Goal: Task Accomplishment & Management: Use online tool/utility

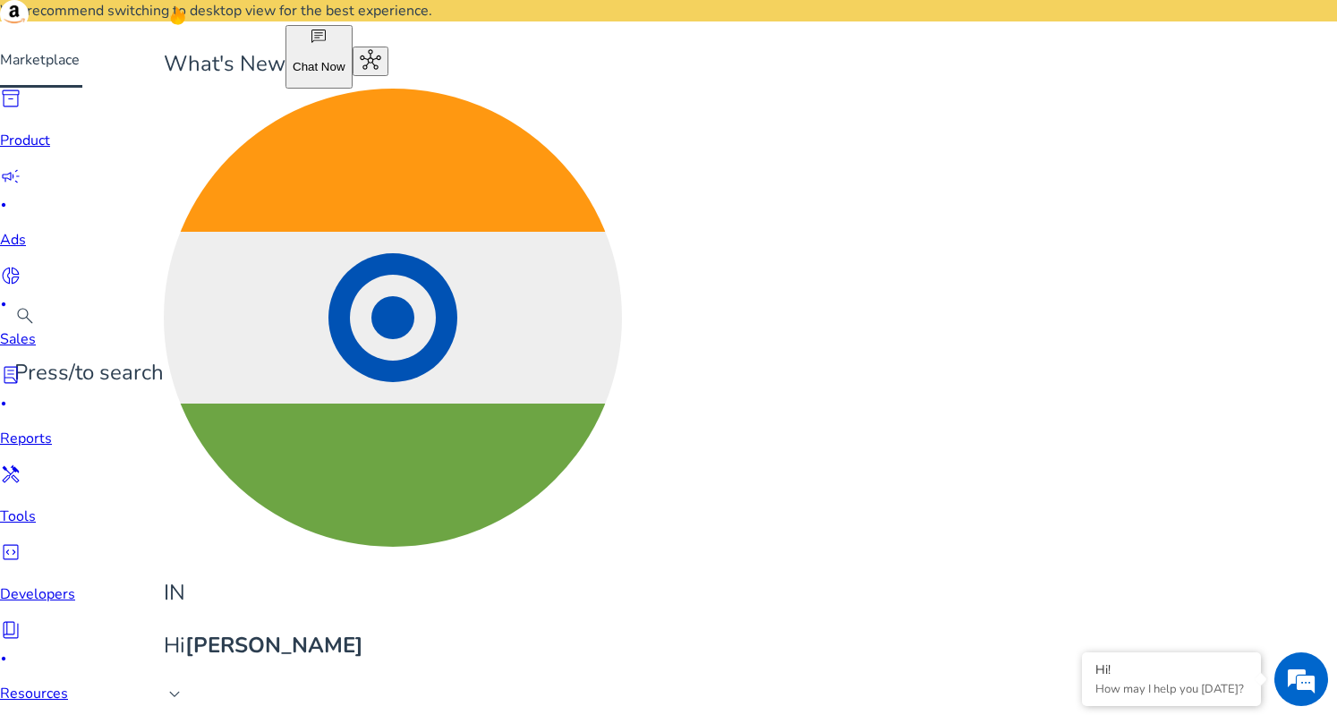
drag, startPoint x: 421, startPoint y: 161, endPoint x: 324, endPoint y: 167, distance: 96.8
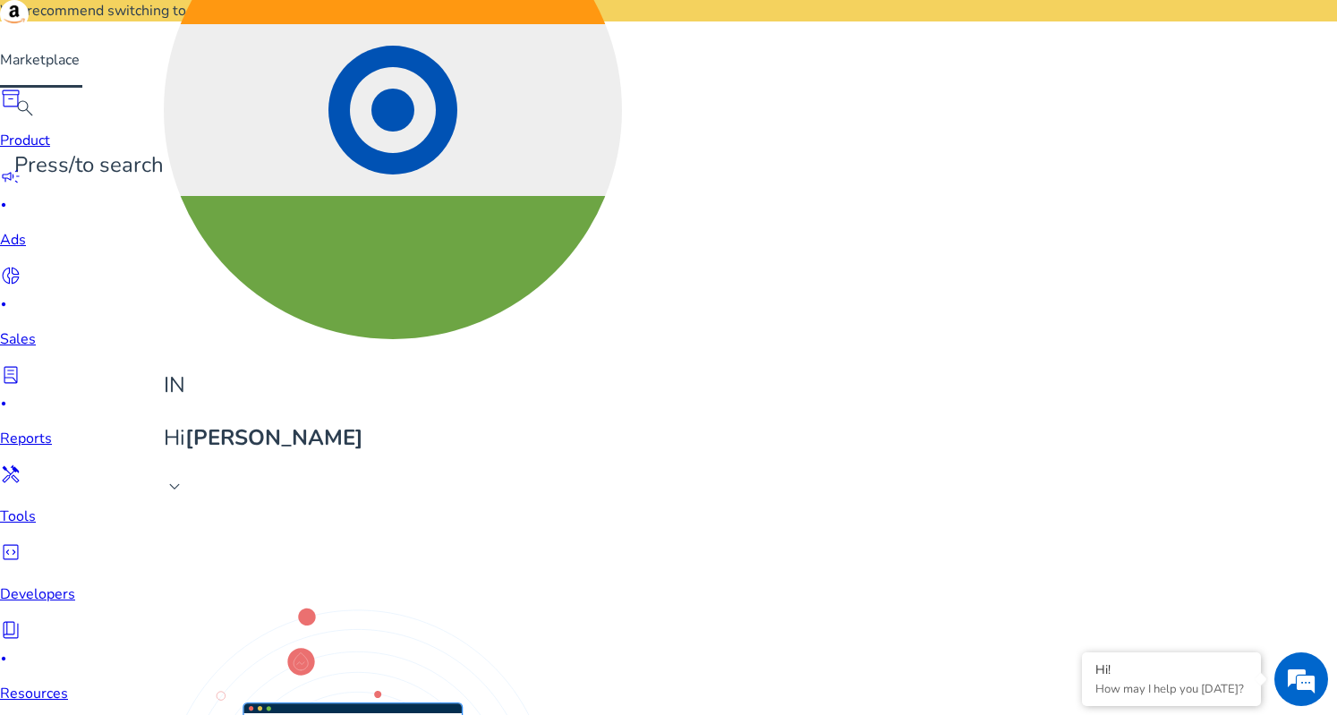
scroll to position [213, 0]
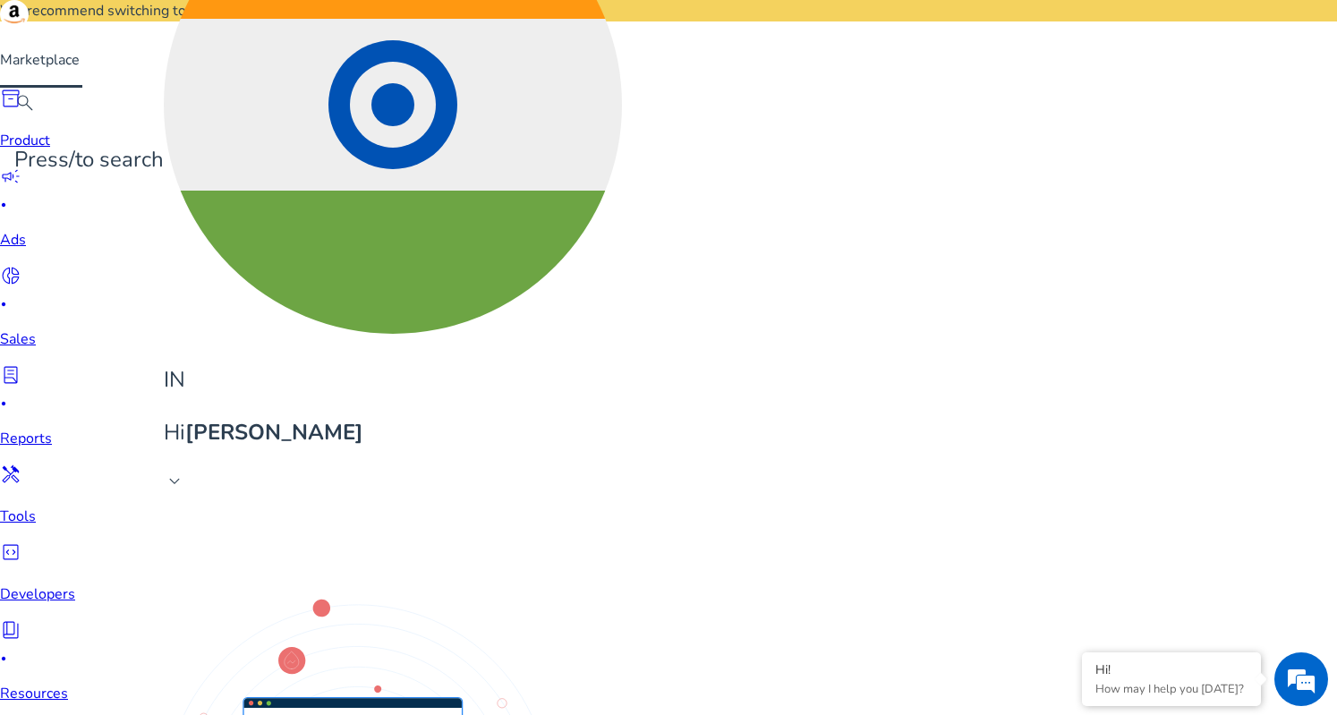
drag, startPoint x: 157, startPoint y: 478, endPoint x: 324, endPoint y: 470, distance: 166.6
copy span "fashion bracelets for women"
drag, startPoint x: 155, startPoint y: 483, endPoint x: 301, endPoint y: 480, distance: 145.9
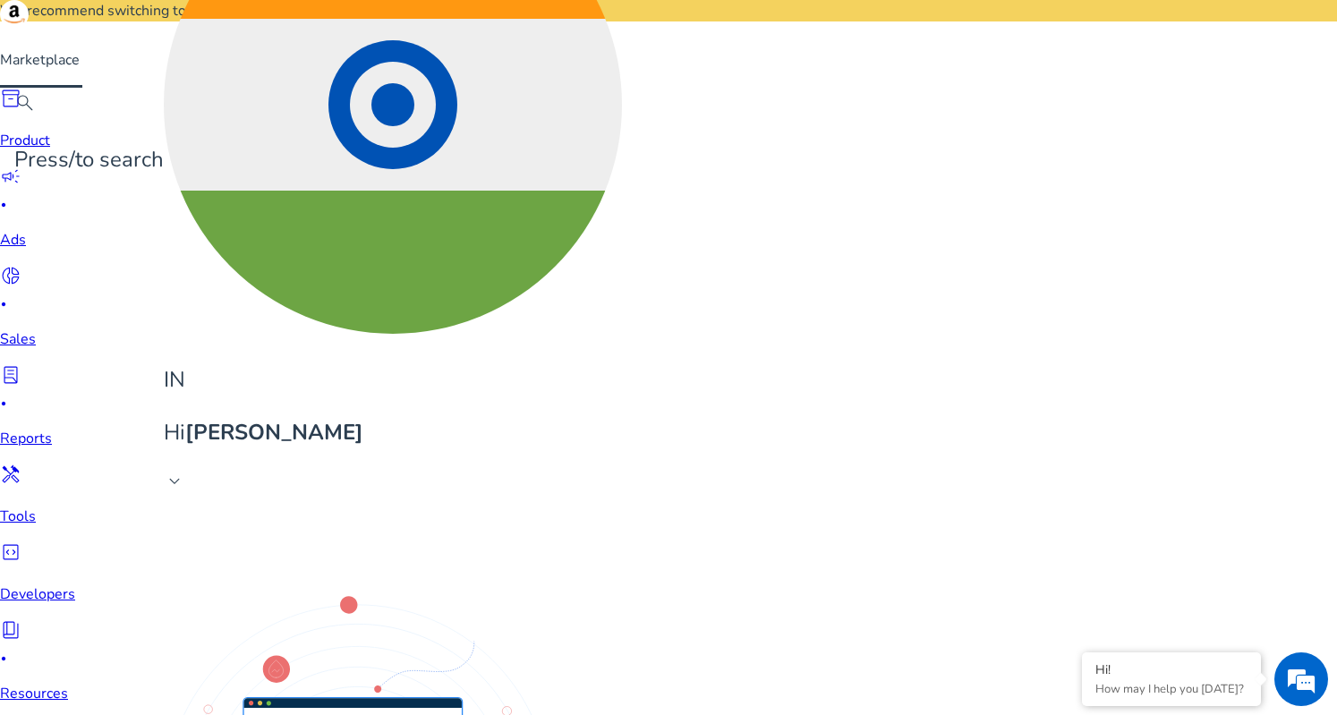
copy span "cuff bracelets for women"
drag, startPoint x: 162, startPoint y: 477, endPoint x: 338, endPoint y: 482, distance: 176.3
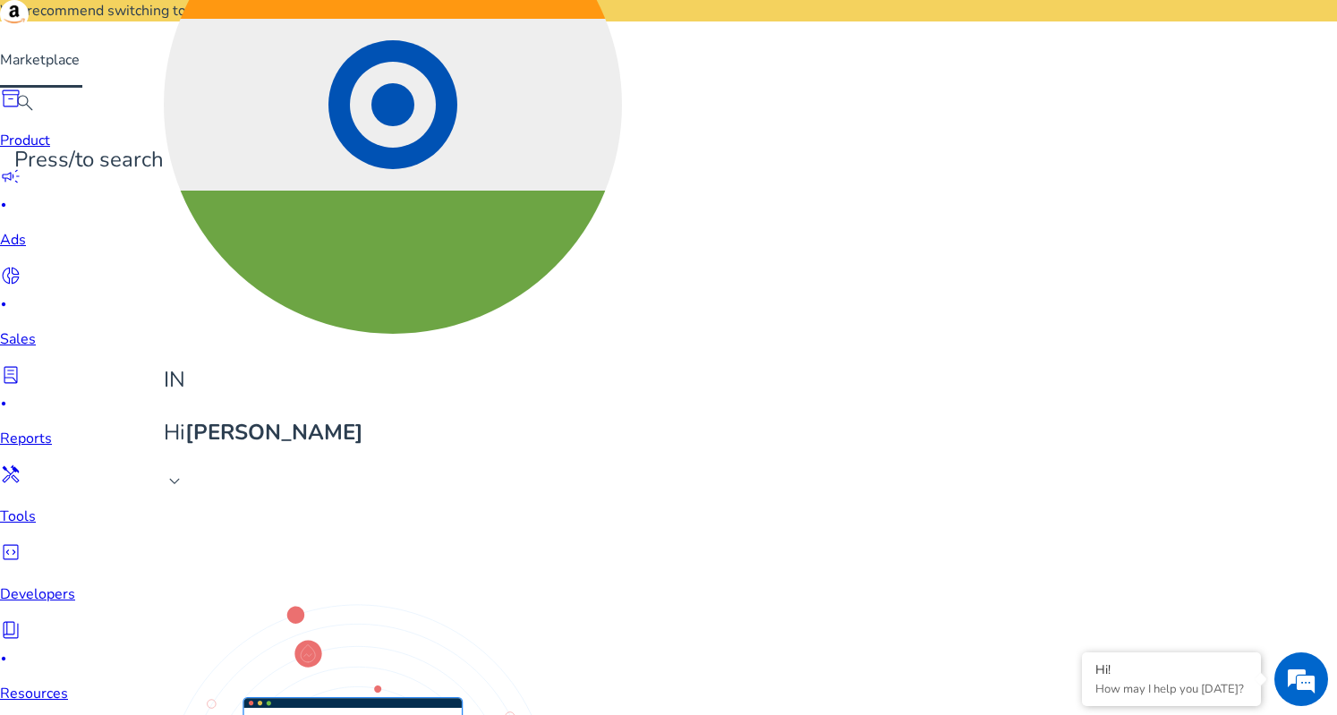
copy p "adjustable bracelets for women"
drag, startPoint x: 360, startPoint y: 180, endPoint x: 429, endPoint y: 178, distance: 69.8
drag, startPoint x: 157, startPoint y: 568, endPoint x: 352, endPoint y: 566, distance: 194.2
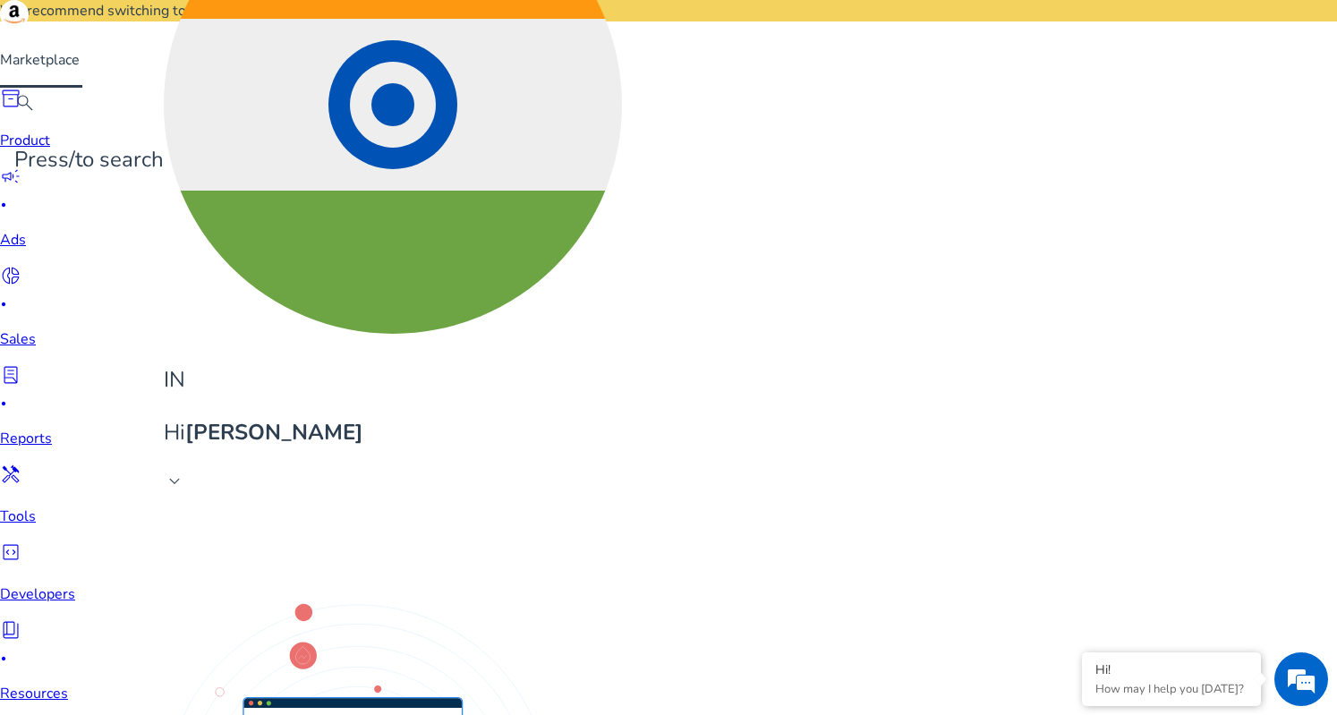
copy span "bracelets for women latest design"
drag, startPoint x: 158, startPoint y: 528, endPoint x: 370, endPoint y: 536, distance: 211.3
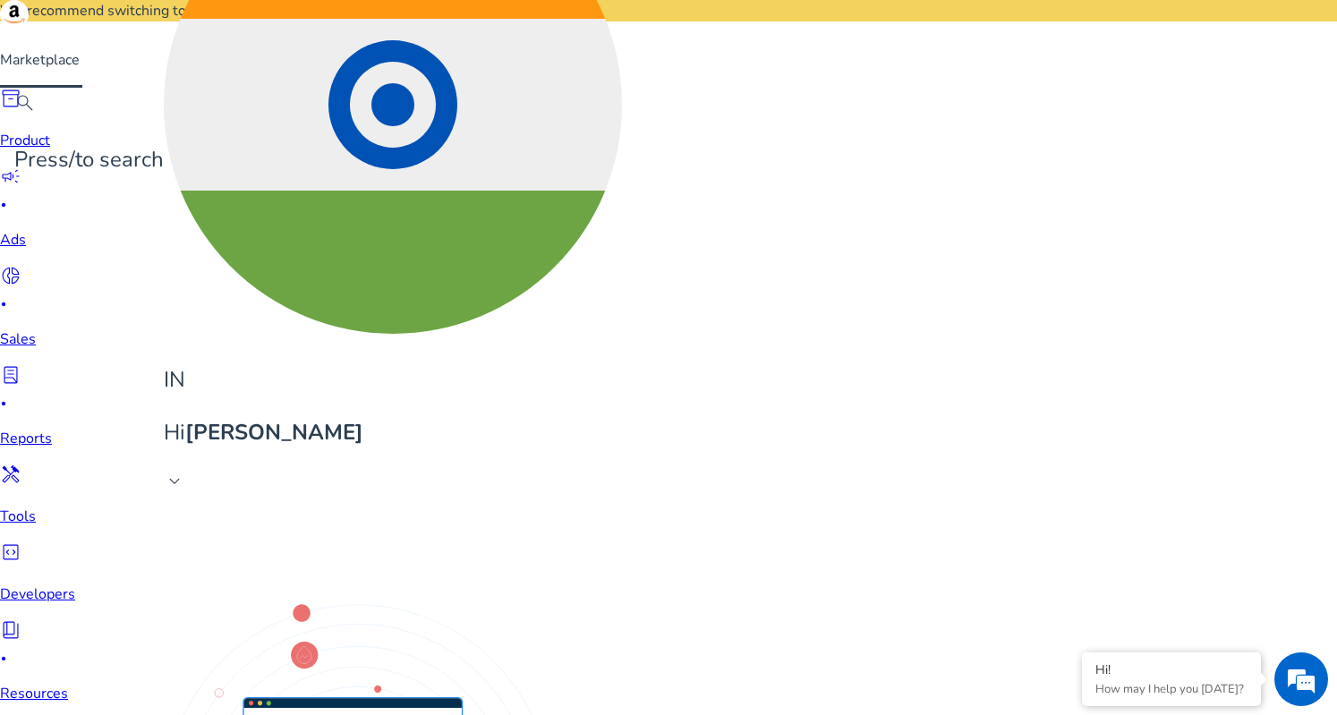
copy span "fancy bracelets for women stylish"
drag, startPoint x: 158, startPoint y: 573, endPoint x: 189, endPoint y: 573, distance: 30.4
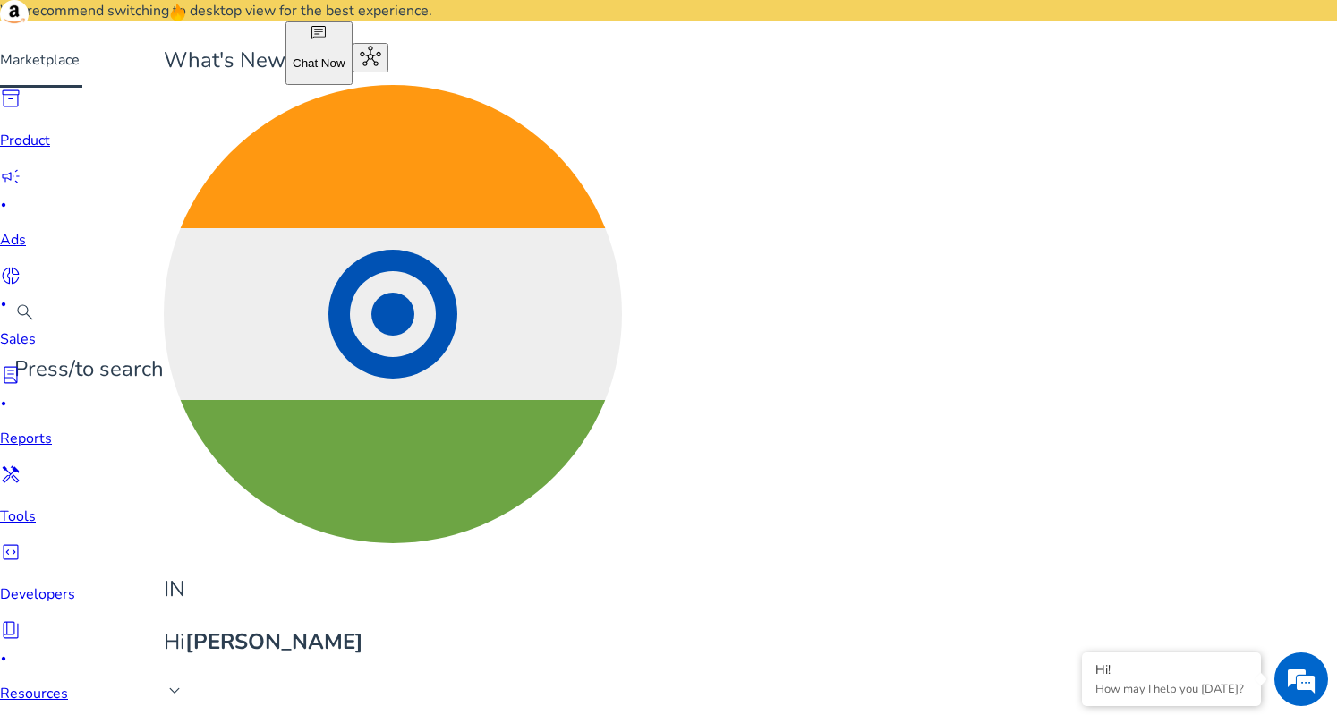
scroll to position [0, 0]
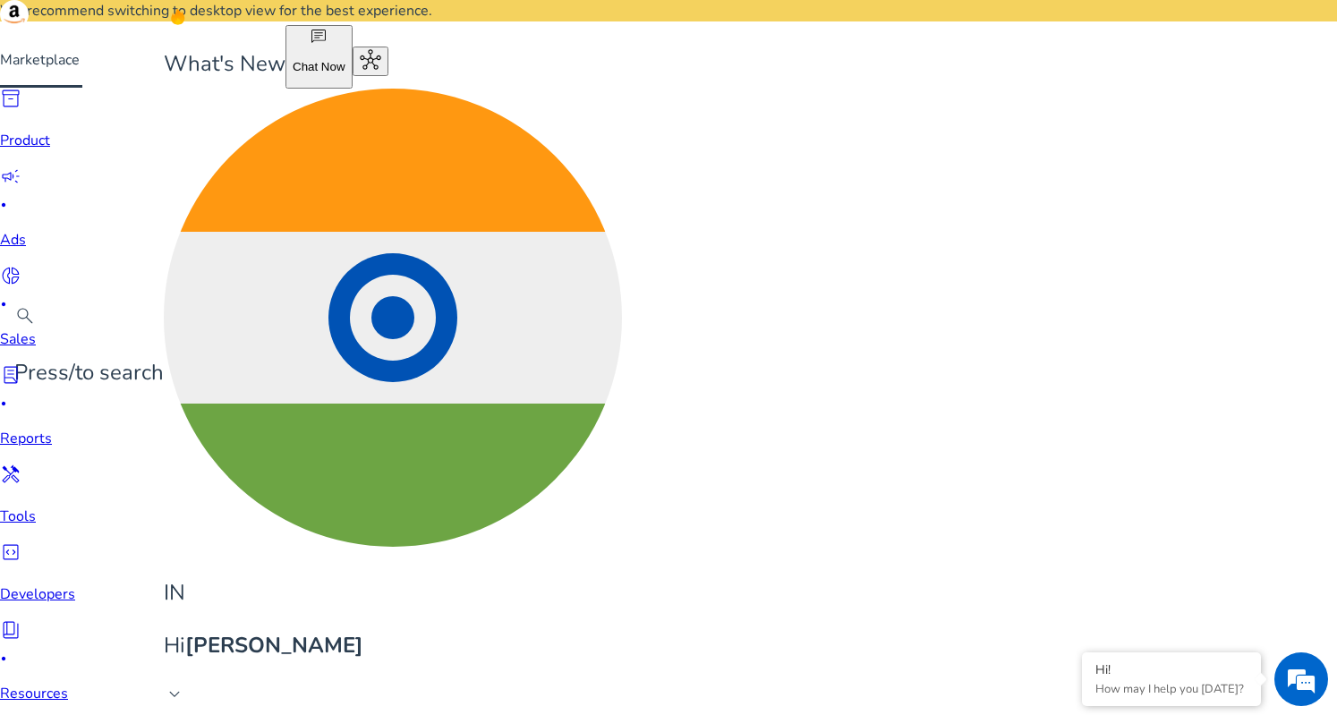
type input "**********"
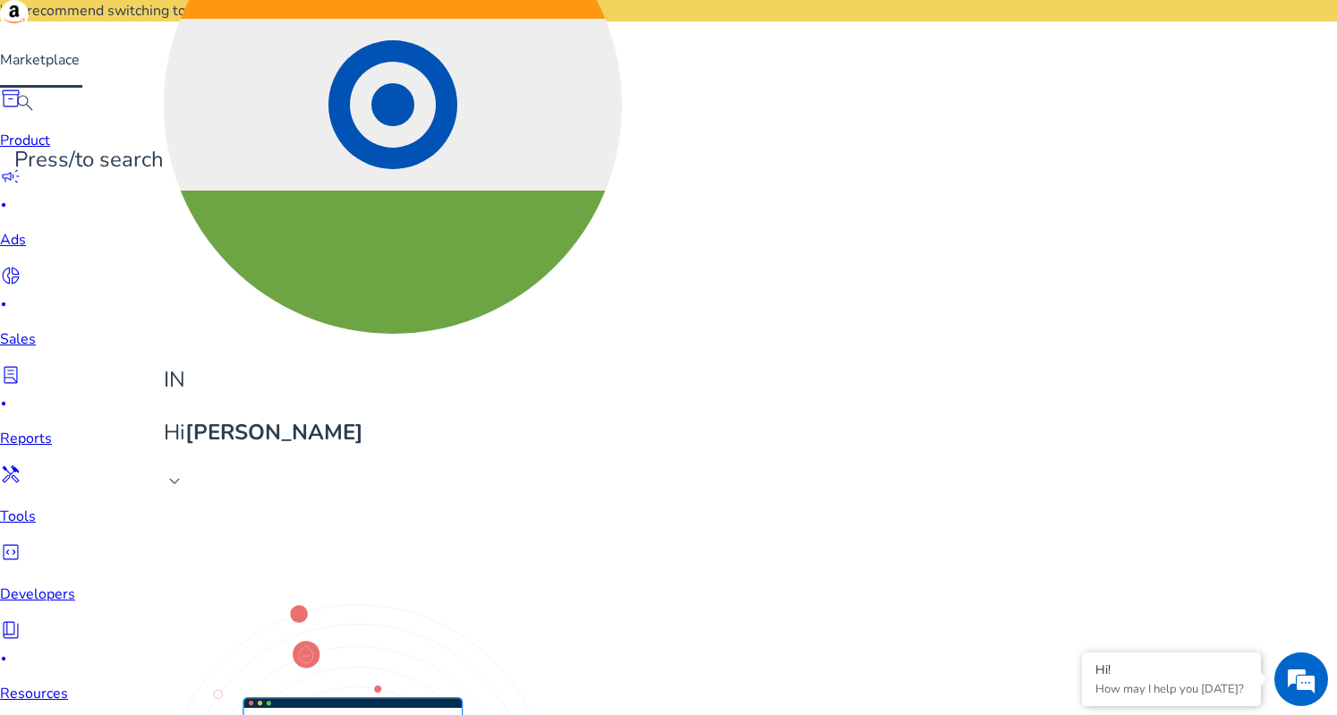
drag, startPoint x: 156, startPoint y: 344, endPoint x: 273, endPoint y: 345, distance: 117.2
copy span "bracelets for women"
